Goal: Book appointment/travel/reservation

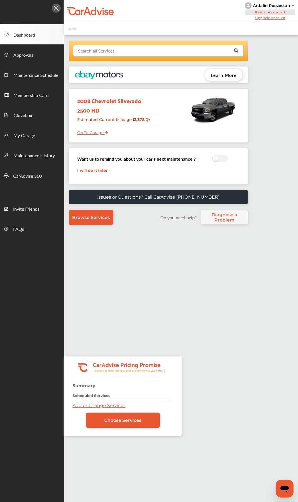
click at [116, 49] on input "text" at bounding box center [157, 50] width 167 height 11
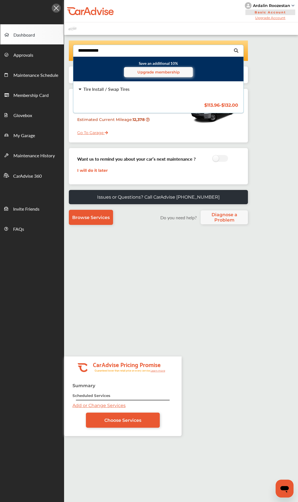
type input "**********"
click at [129, 101] on div "Tire Install / Swap Tires $113.96 - $132.00 Tire Install / Swap Tires $113.96 -…" at bounding box center [158, 97] width 179 height 31
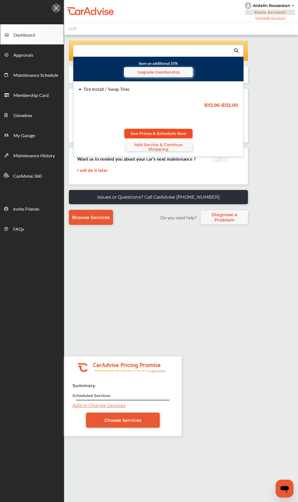
click at [148, 136] on span "See Prices & Schedule Now" at bounding box center [159, 133] width 56 height 4
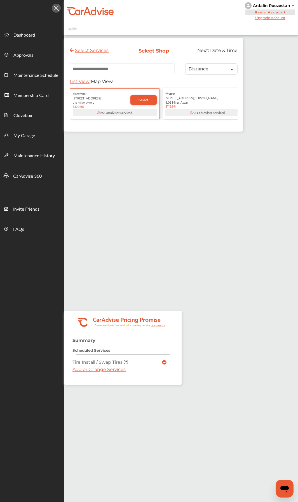
click at [119, 69] on input "text" at bounding box center [122, 68] width 105 height 11
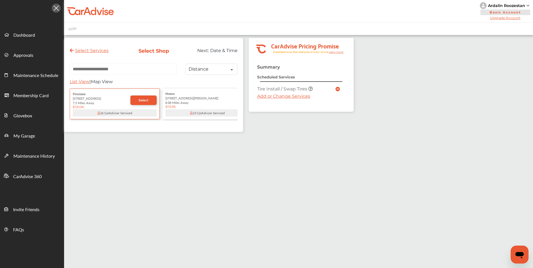
click at [292, 6] on div "Ardalin Roozestan" at bounding box center [506, 5] width 37 height 5
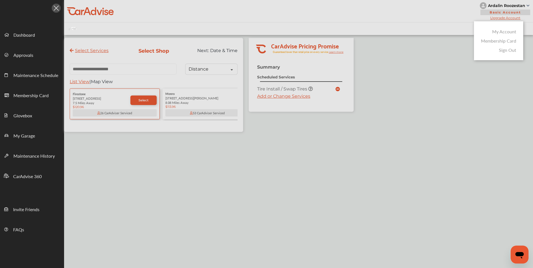
drag, startPoint x: 501, startPoint y: 31, endPoint x: 495, endPoint y: 35, distance: 6.5
click at [292, 32] on link "My Account" at bounding box center [504, 31] width 24 height 6
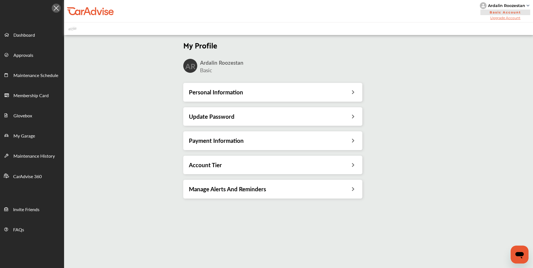
click at [248, 93] on div "Personal Information" at bounding box center [273, 91] width 168 height 7
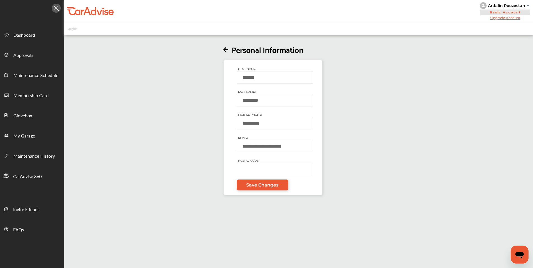
click at [261, 167] on input "POSTAL CODE:" at bounding box center [275, 169] width 77 height 12
type input "*****"
click at [269, 186] on span "Save Changes" at bounding box center [262, 184] width 32 height 5
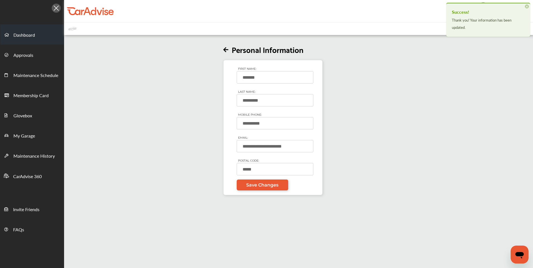
click at [30, 40] on link "Dashboard" at bounding box center [31, 34] width 63 height 20
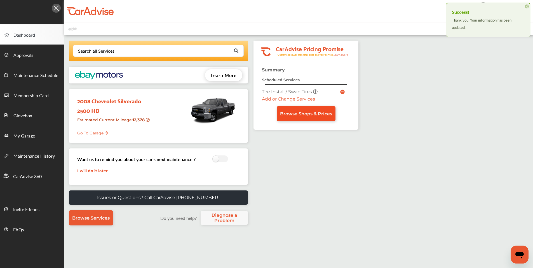
click at [285, 114] on span "Browse Shops & Prices" at bounding box center [306, 113] width 52 height 5
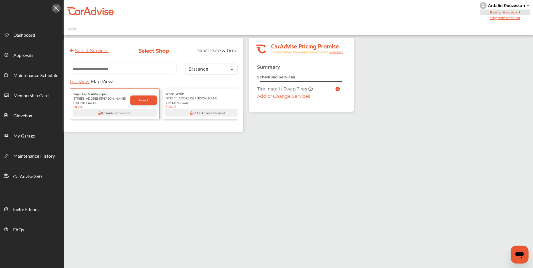
click at [145, 161] on div "Select Services Select Shop Next: Date & Time Distance Distance Price List View…" at bounding box center [208, 178] width 289 height 281
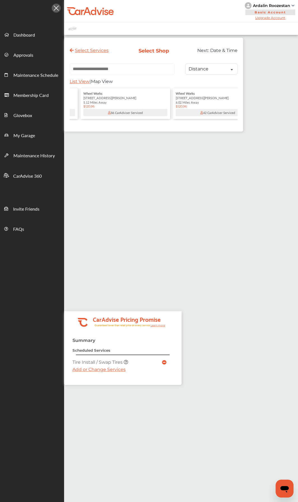
scroll to position [0, 364]
click at [93, 68] on input "text" at bounding box center [122, 68] width 105 height 11
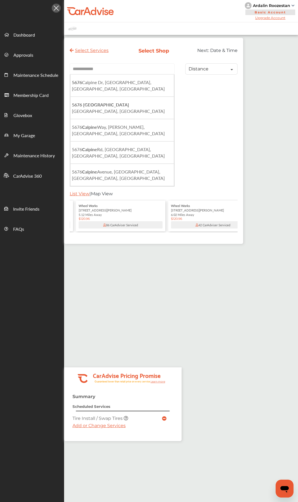
click at [86, 71] on input "**********" at bounding box center [122, 68] width 105 height 11
type input "**********"
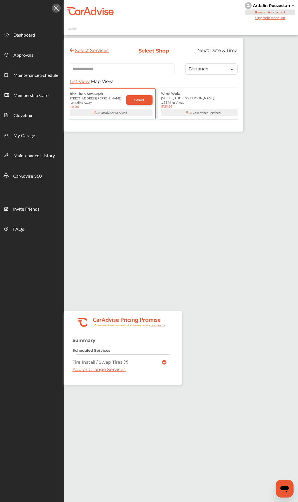
scroll to position [0, 0]
click at [119, 72] on input "**********" at bounding box center [122, 68] width 105 height 11
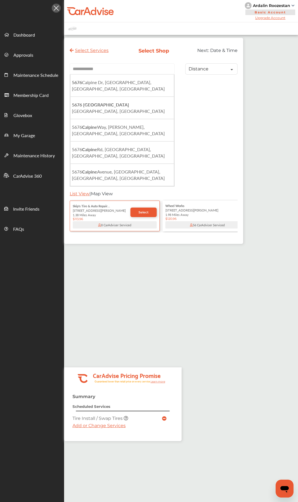
click at [119, 72] on input "**********" at bounding box center [122, 68] width 105 height 11
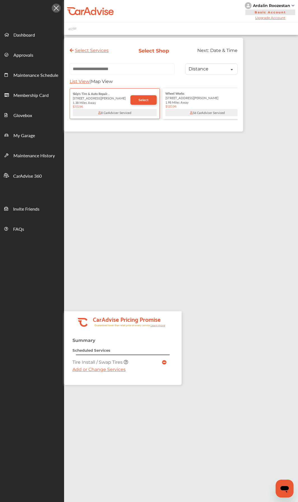
click at [174, 159] on div "Select Services Select Shop Next: Date & Time Distance Distance Price List View…" at bounding box center [181, 302] width 234 height 528
click at [178, 152] on div "Select Services Select Shop Next: Date & Time Distance Distance Price List View…" at bounding box center [181, 302] width 234 height 528
click at [184, 98] on div "[STREET_ADDRESS][PERSON_NAME]" at bounding box center [207, 98] width 84 height 4
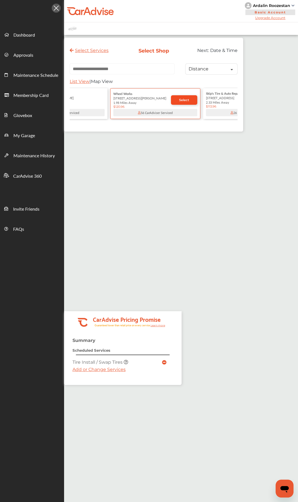
click at [177, 103] on link "Select" at bounding box center [184, 100] width 26 height 10
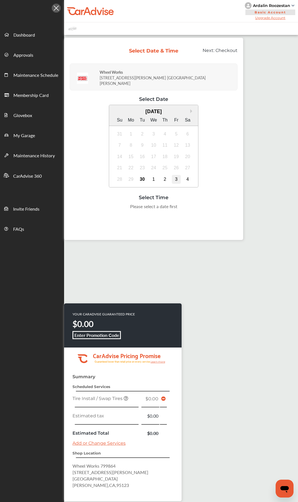
click at [176, 175] on div "3" at bounding box center [176, 179] width 9 height 9
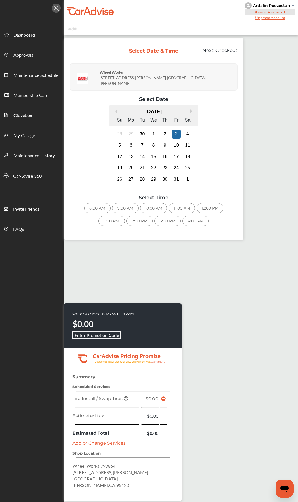
click at [98, 204] on div "8:00 AM" at bounding box center [97, 208] width 26 height 10
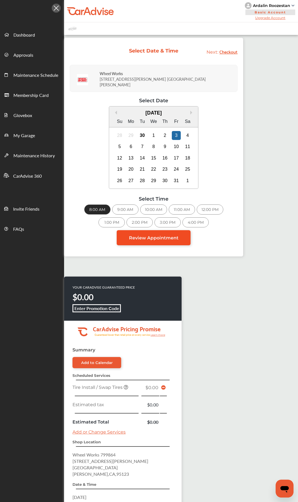
click at [161, 236] on span "Review Appointment" at bounding box center [153, 237] width 49 height 5
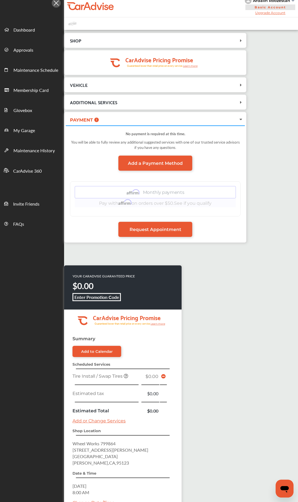
scroll to position [86, 0]
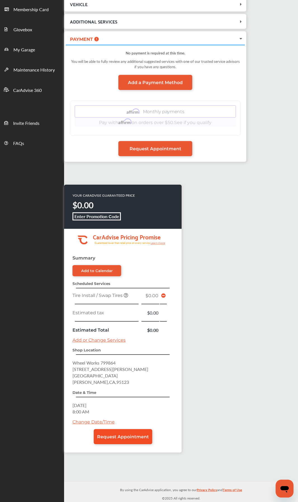
click at [134, 237] on span "Request Appointment" at bounding box center [123, 437] width 52 height 5
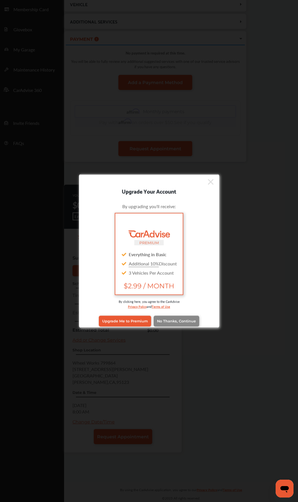
click at [174, 237] on span "No Thanks, Continue" at bounding box center [176, 321] width 39 height 4
